Goal: Task Accomplishment & Management: Manage account settings

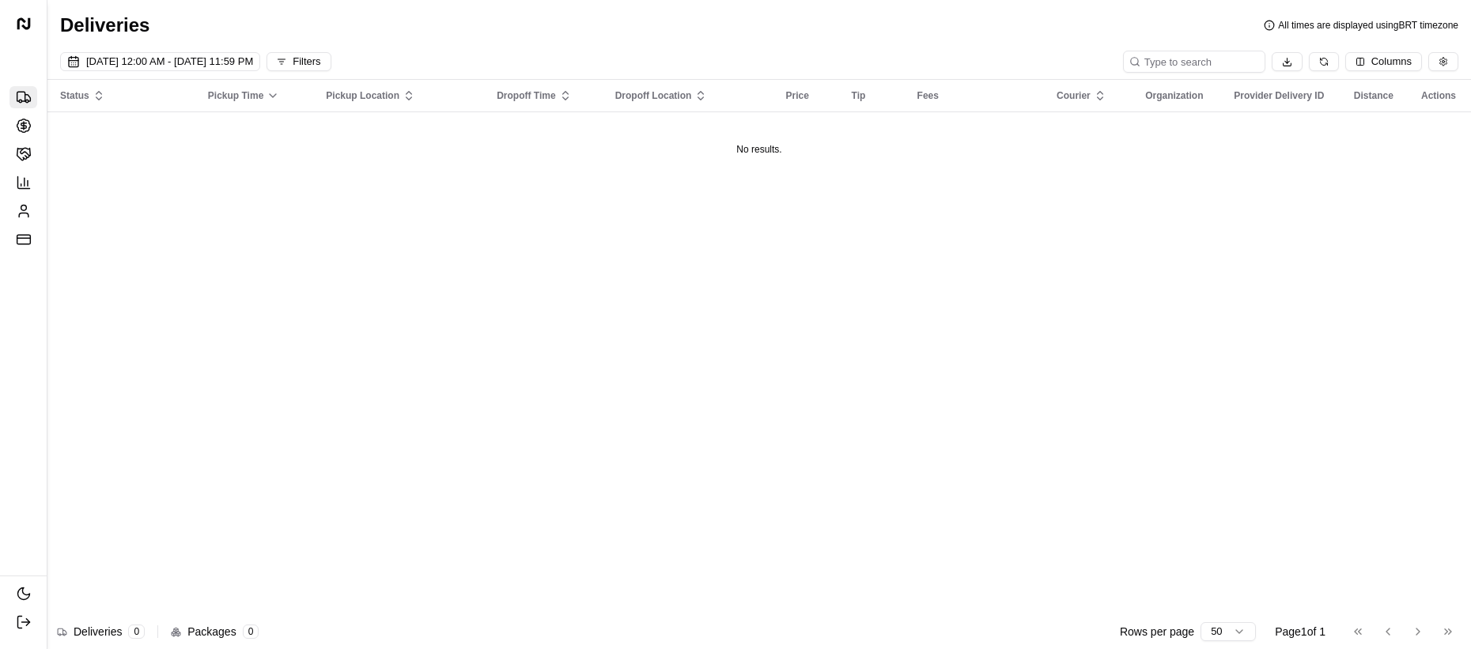
click at [134, 190] on div "Status Pickup Time Pickup Location Dropoff Time Dropoff Location Price Tip Fees…" at bounding box center [758, 351] width 1423 height 543
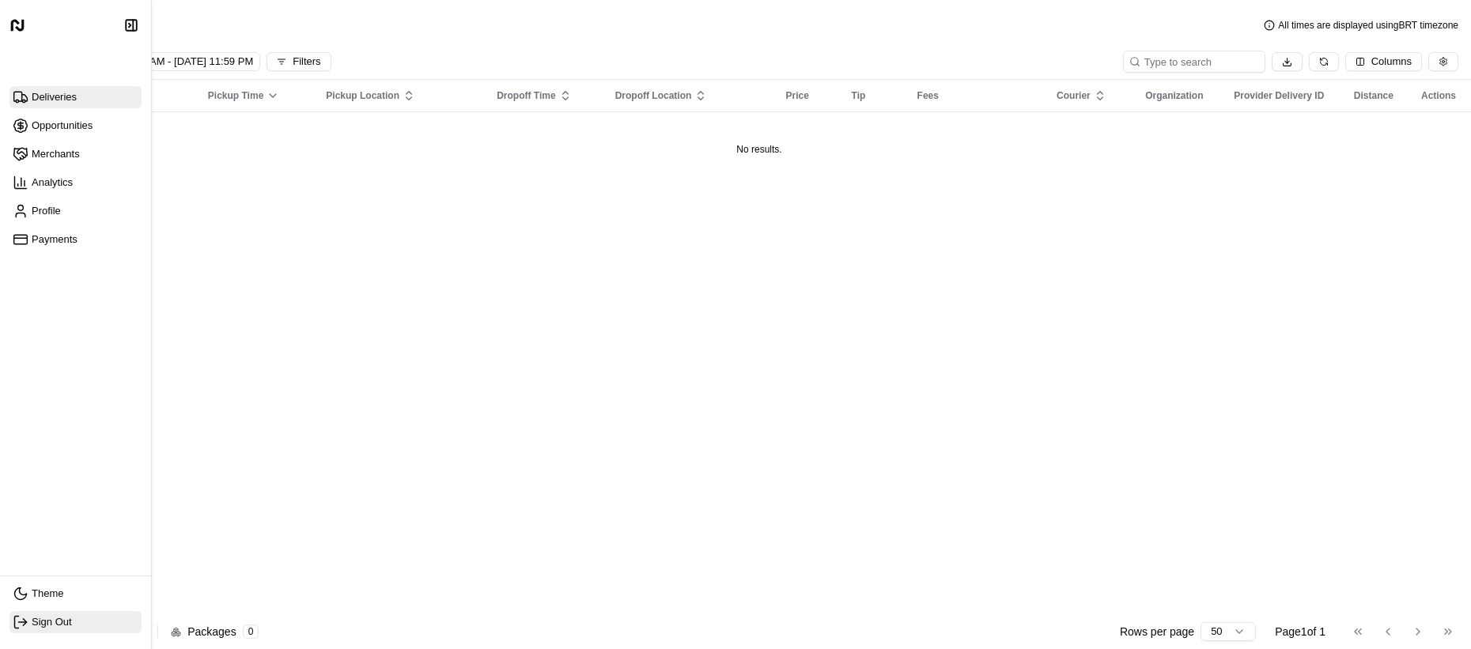
click at [47, 629] on span "Sign Out" at bounding box center [76, 622] width 126 height 16
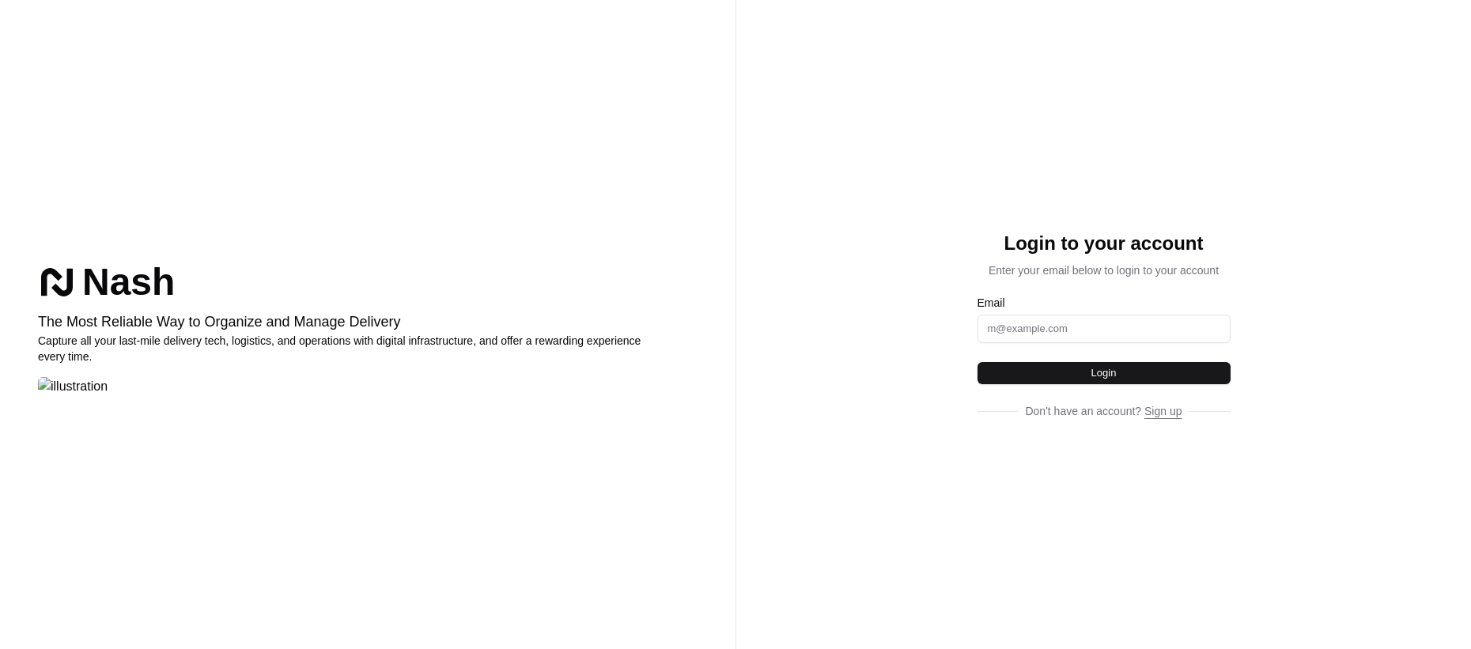
click at [108, 377] on img at bounding box center [73, 386] width 70 height 19
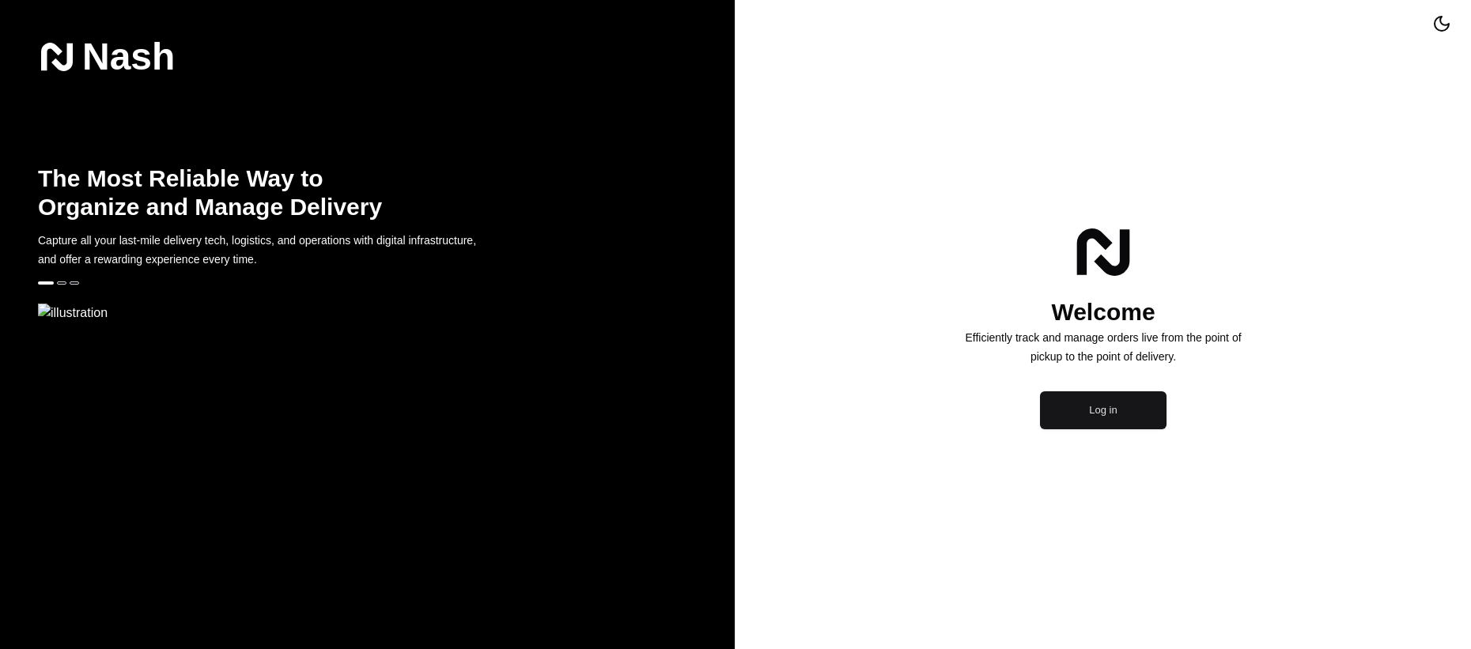
click at [1105, 429] on button "Log in" at bounding box center [1103, 410] width 127 height 38
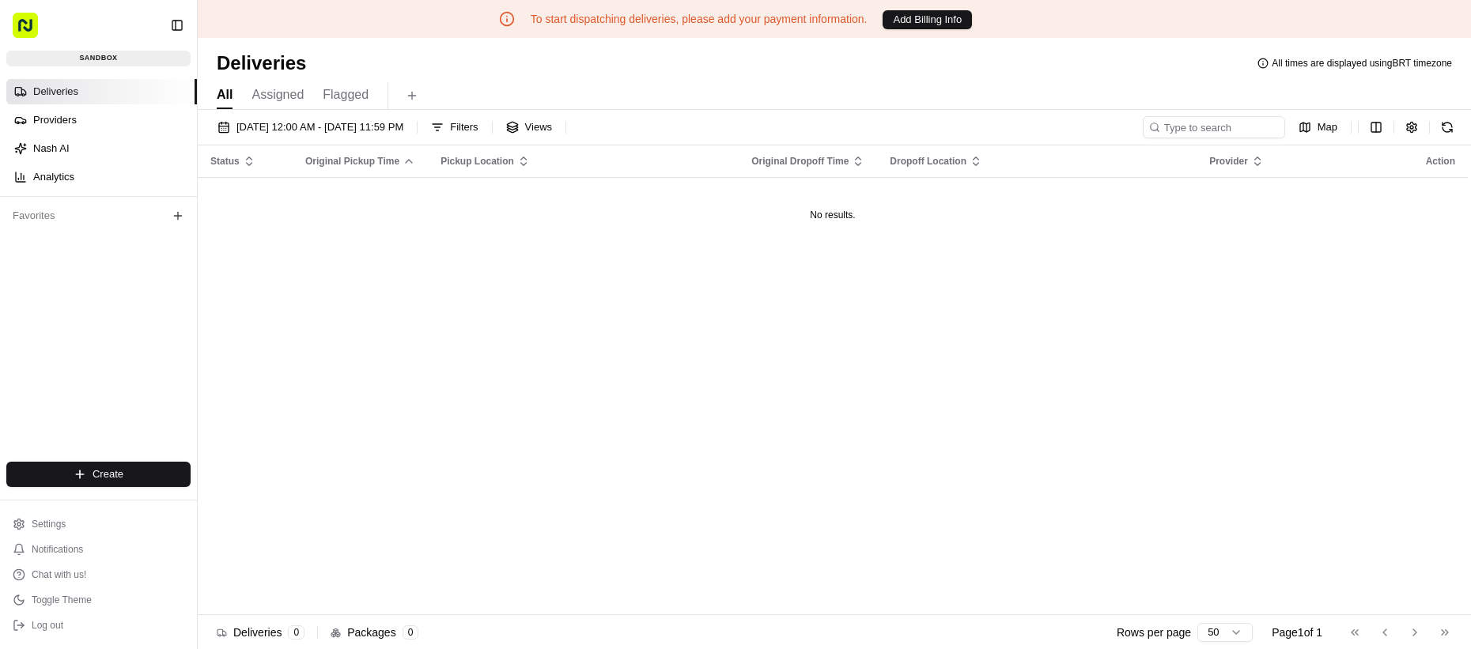
click at [383, 331] on div "Status Original Pickup Time Pickup Location Original Dropoff Time Dropoff Locat…" at bounding box center [833, 380] width 1270 height 469
click at [152, 353] on div "Deliveries Providers Nash AI Analytics Favorites" at bounding box center [98, 283] width 197 height 421
click at [62, 612] on ul "Settings Notifications Chat with us! Toggle Theme Log out" at bounding box center [98, 574] width 184 height 123
click at [58, 617] on button "Log out" at bounding box center [98, 625] width 184 height 22
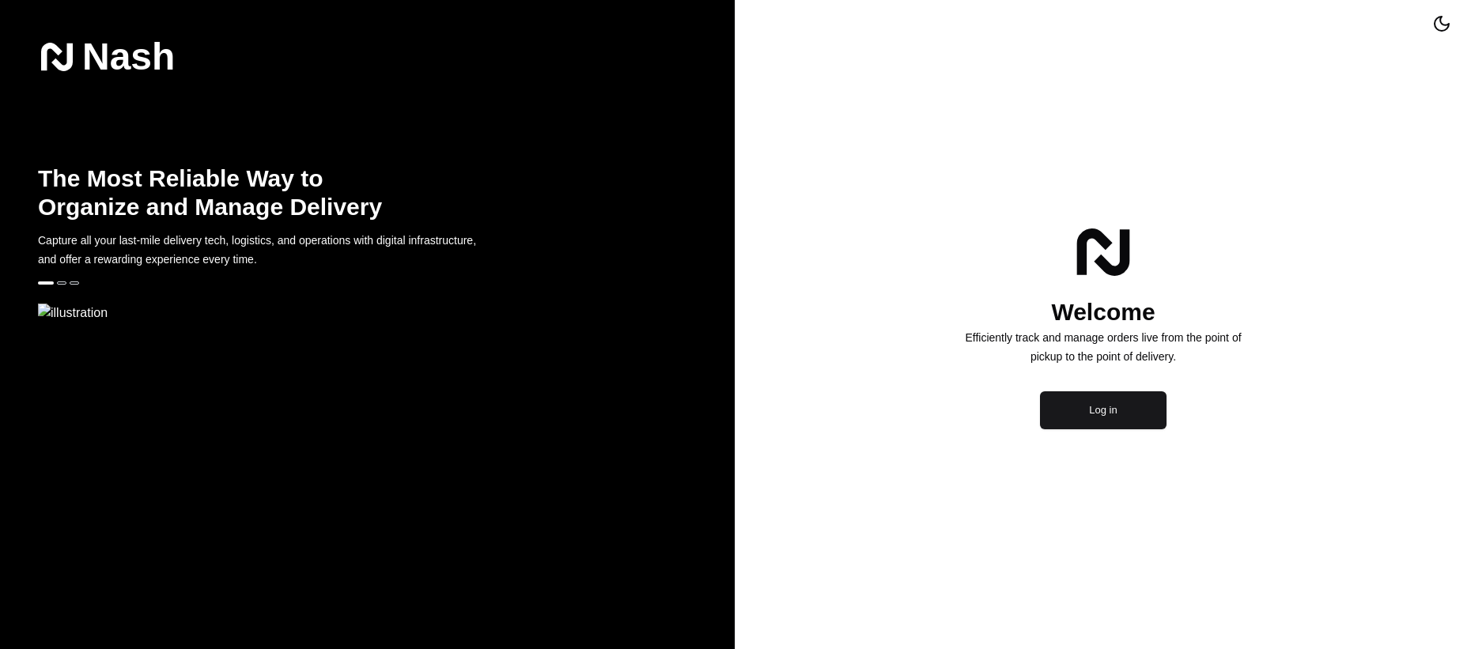
click at [1147, 506] on div "Welcome Efficiently track and manage orders live from the point of pickup to th…" at bounding box center [1102, 324] width 735 height 649
click at [1140, 512] on div "Welcome Efficiently track and manage orders live from the point of pickup to th…" at bounding box center [1102, 324] width 735 height 649
click at [1132, 429] on button "Log in" at bounding box center [1103, 410] width 127 height 38
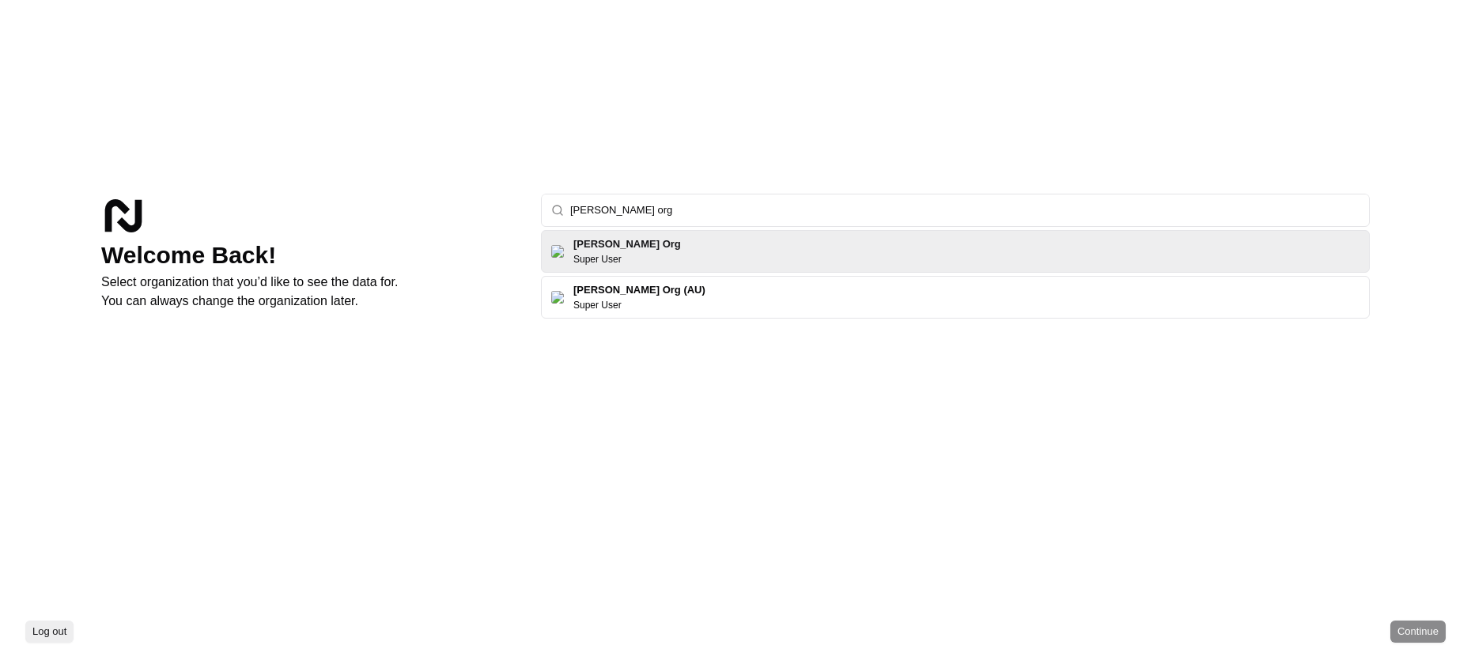
type input "[PERSON_NAME] org"
click button "Continue" at bounding box center [1417, 632] width 55 height 22
